Goal: Connect with others: Connect with others

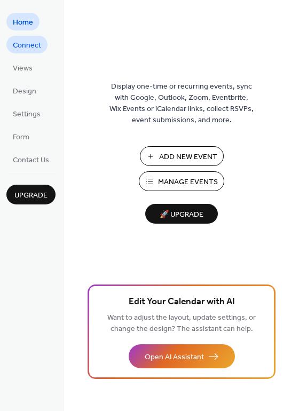
click at [30, 49] on span "Connect" at bounding box center [27, 45] width 28 height 11
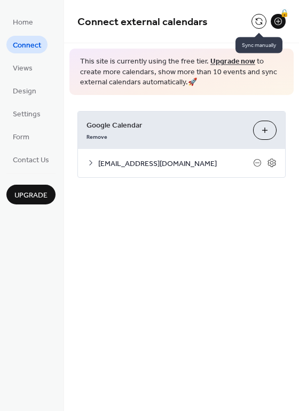
click at [258, 18] on button at bounding box center [258, 21] width 15 height 15
click at [255, 16] on button at bounding box center [258, 21] width 15 height 15
click at [258, 20] on button at bounding box center [258, 21] width 15 height 15
click at [257, 16] on button at bounding box center [258, 21] width 15 height 15
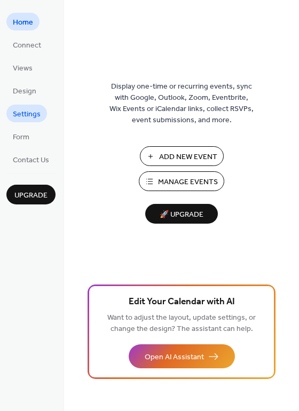
click at [34, 114] on span "Settings" at bounding box center [27, 114] width 28 height 11
click at [35, 46] on span "Connect" at bounding box center [27, 45] width 28 height 11
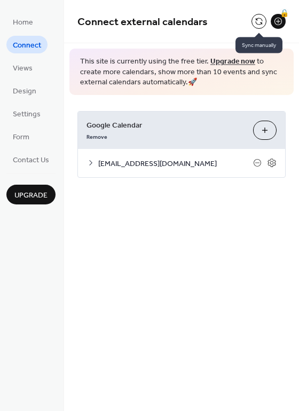
click at [258, 19] on button at bounding box center [258, 21] width 15 height 15
